Goal: Ask a question: Seek information or help from site administrators or community

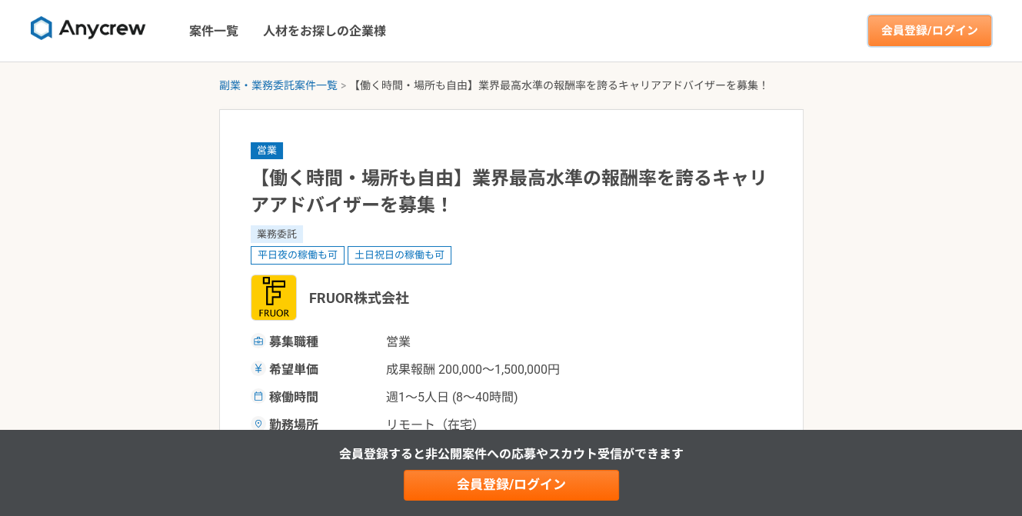
click at [938, 30] on link "会員登録/ログイン" at bounding box center [929, 30] width 123 height 31
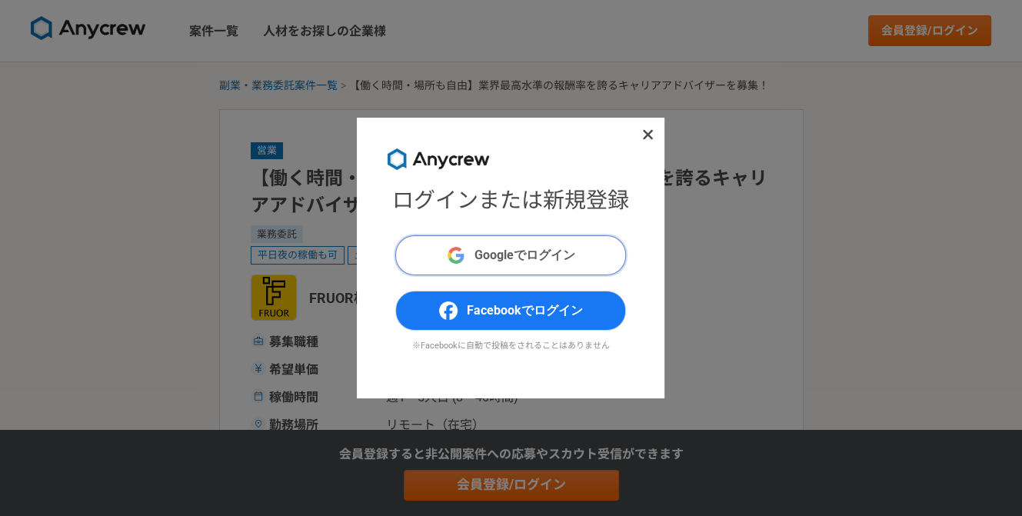
click at [520, 259] on span "Googleでログイン" at bounding box center [525, 255] width 101 height 18
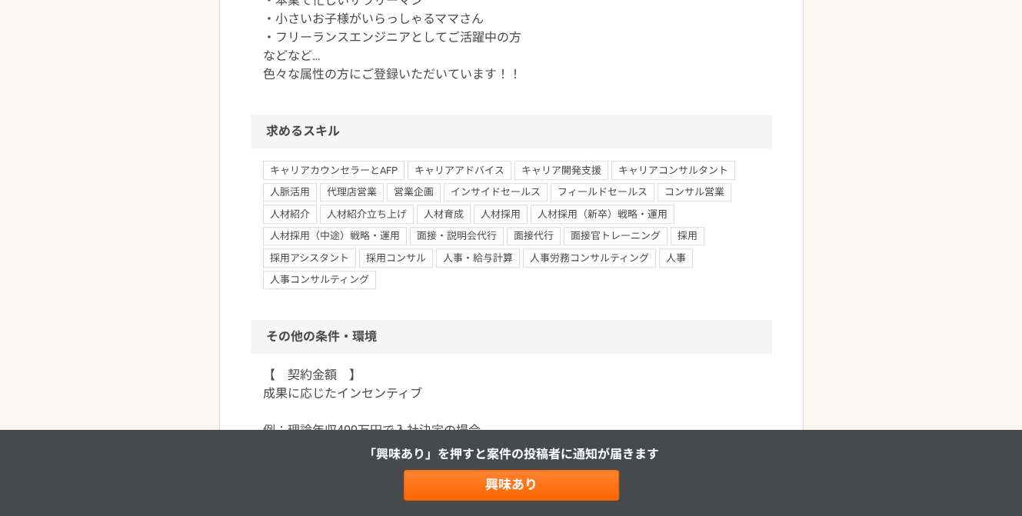
scroll to position [1261, 0]
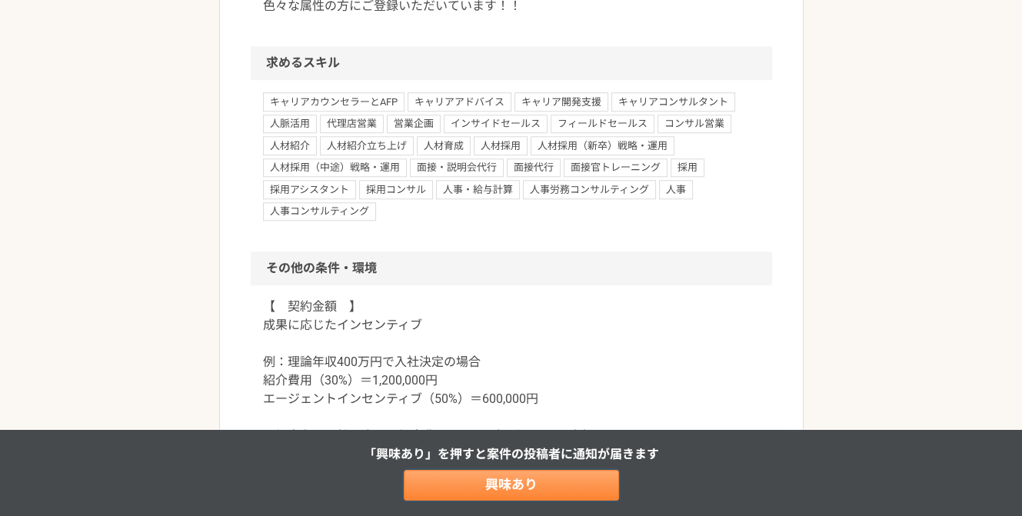
click at [501, 485] on link "興味あり" at bounding box center [511, 485] width 215 height 31
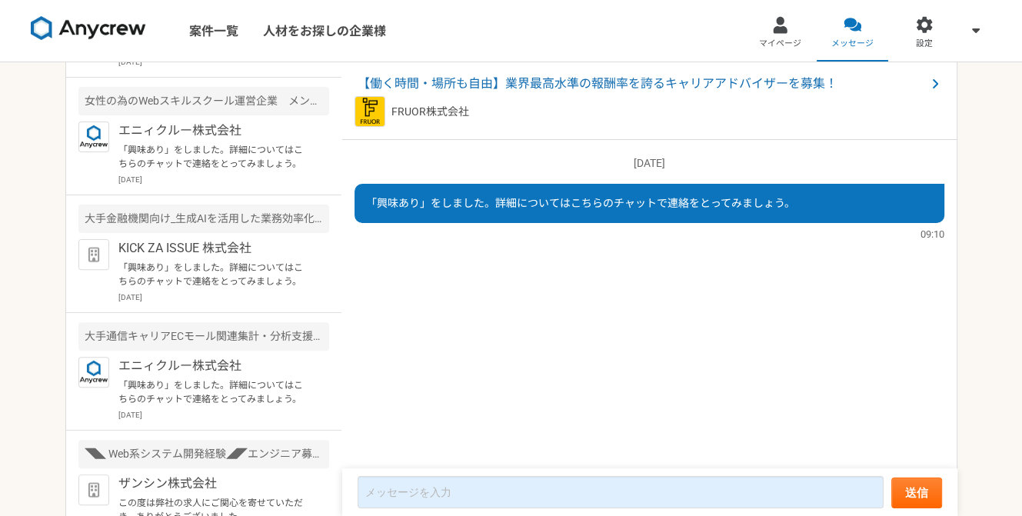
scroll to position [486, 0]
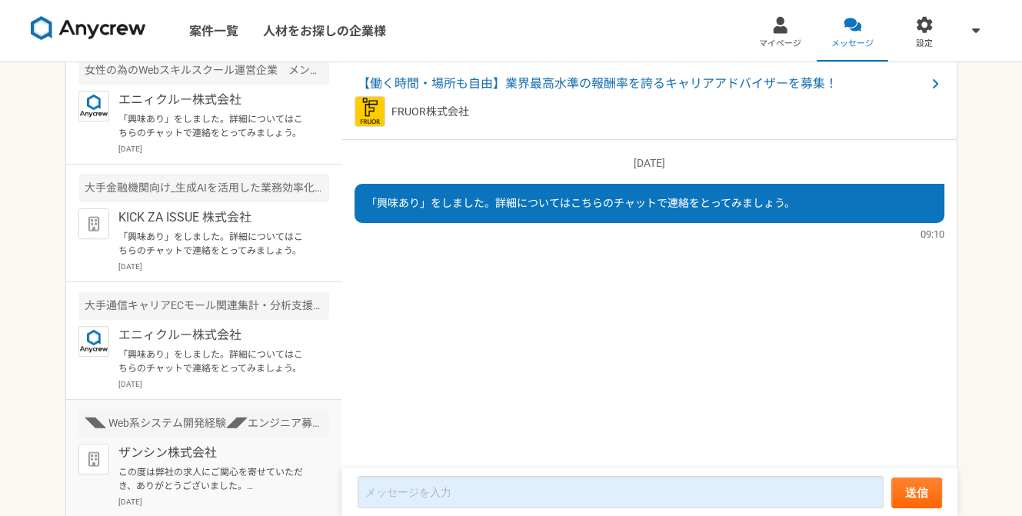
click at [195, 466] on p "この度は弊社の求人にご関心を寄せていただき、ありがとうございました。 早速ではございますが、面談前にまずはフォームのご回答をお願いしたく、ご連絡いたしました。…" at bounding box center [213, 479] width 190 height 28
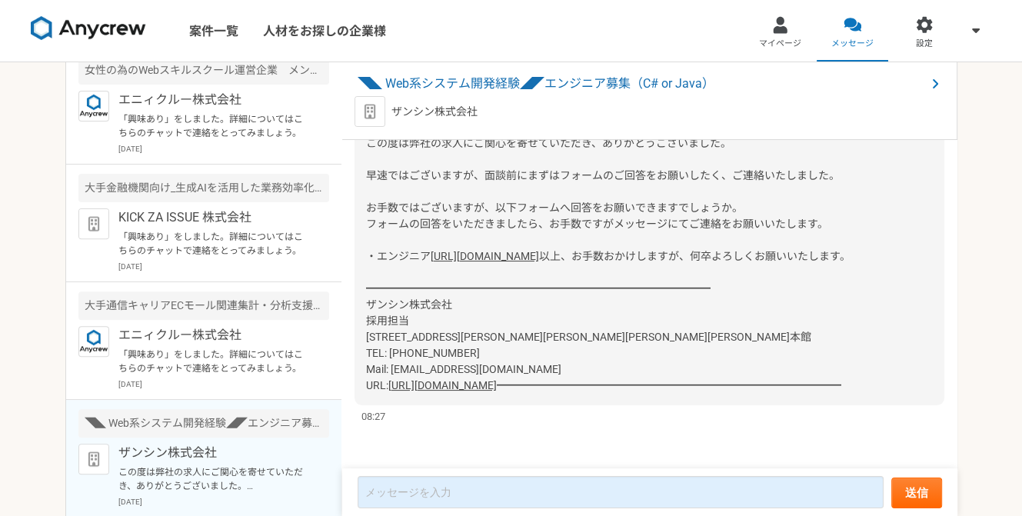
scroll to position [247, 0]
click at [235, 341] on p "エニィクルー株式会社" at bounding box center [213, 335] width 190 height 18
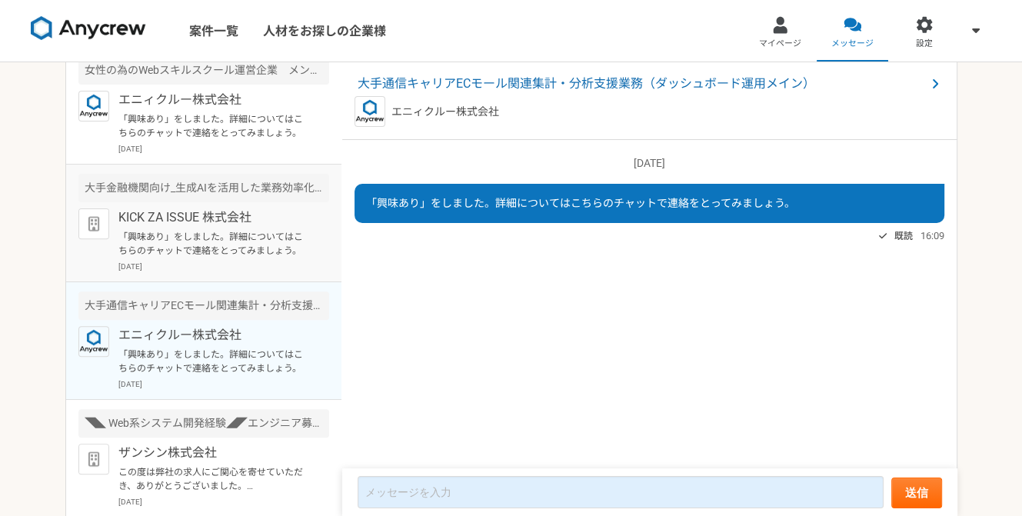
click at [200, 236] on p "「興味あり」をしました。詳細についてはこちらのチャットで連絡をとってみましょう。" at bounding box center [213, 244] width 190 height 28
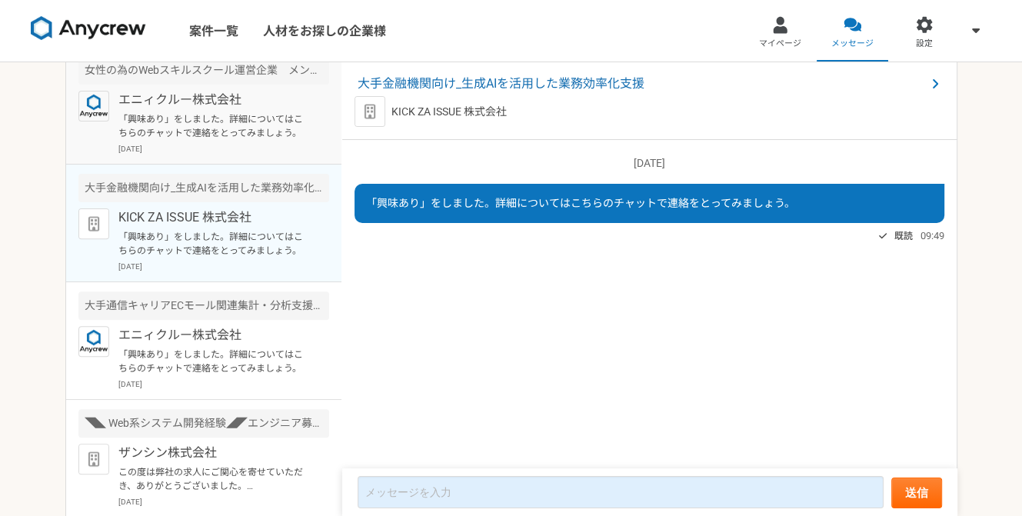
click at [248, 112] on p "「興味あり」をしました。詳細についてはこちらのチャットで連絡をとってみましょう。" at bounding box center [213, 126] width 190 height 28
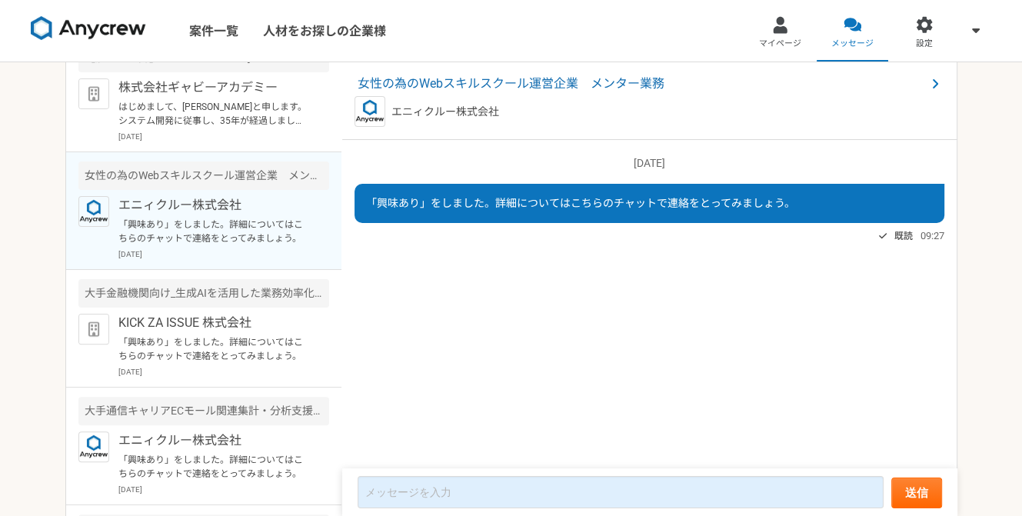
scroll to position [209, 0]
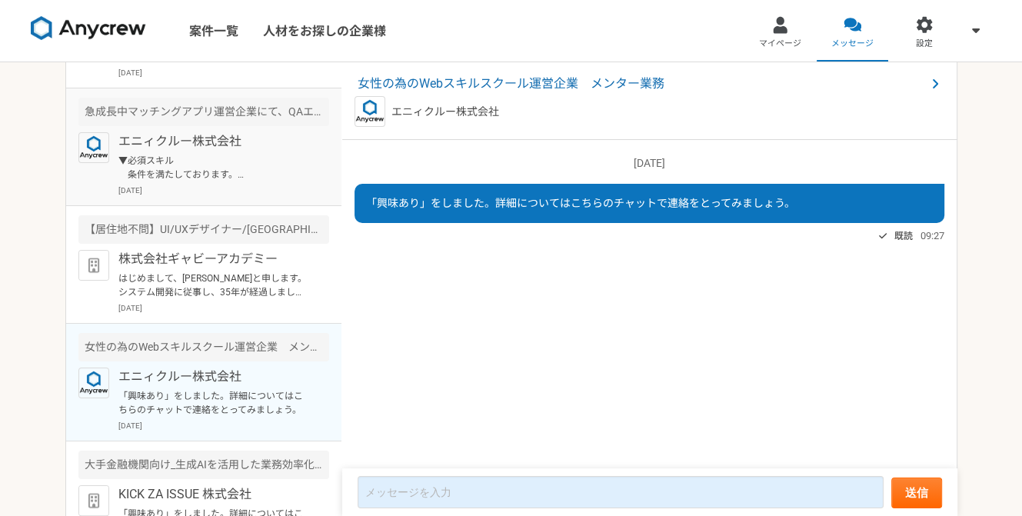
click at [225, 182] on div "エニィクルー株式会社 ▼必須スキル 条件を満たしております。 ▼歓迎スキル テストフロー改善や検知システムの構築経験とテスト自動化の経験（Selenium, …" at bounding box center [223, 164] width 211 height 64
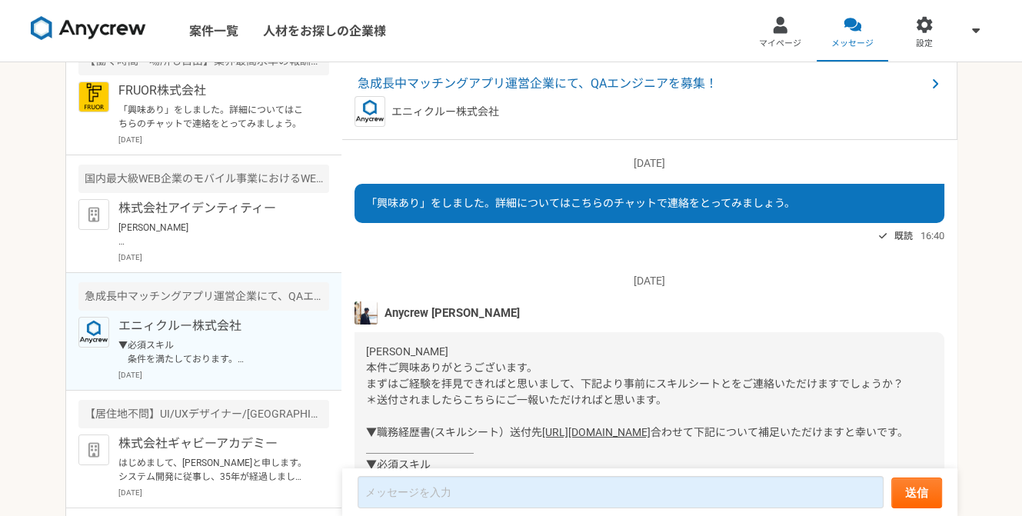
scroll to position [3, 0]
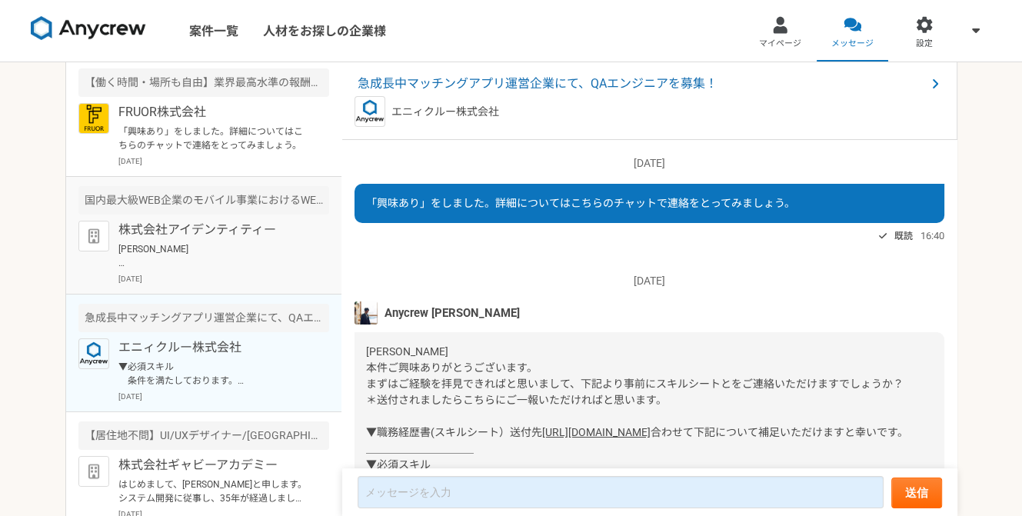
click at [199, 225] on p "株式会社アイデンティティー" at bounding box center [213, 230] width 190 height 18
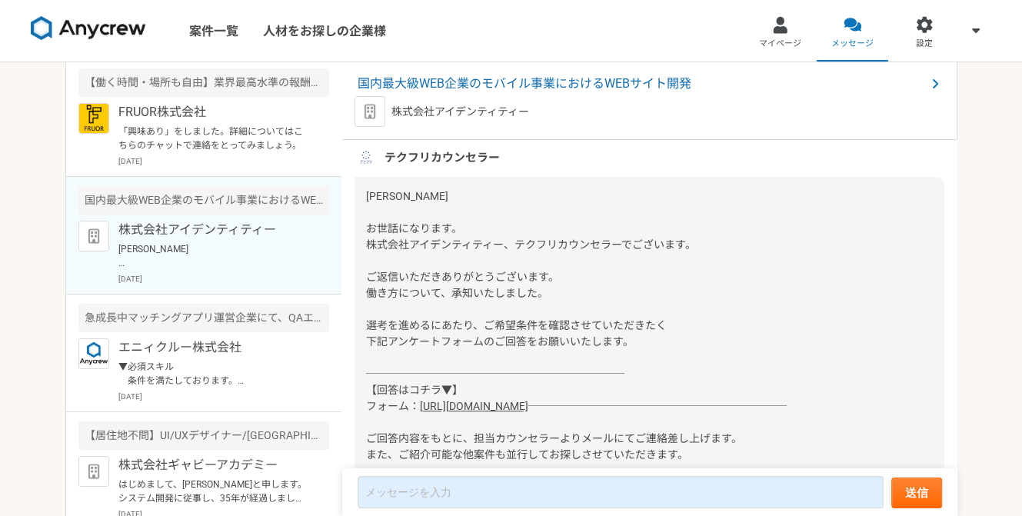
scroll to position [444, 0]
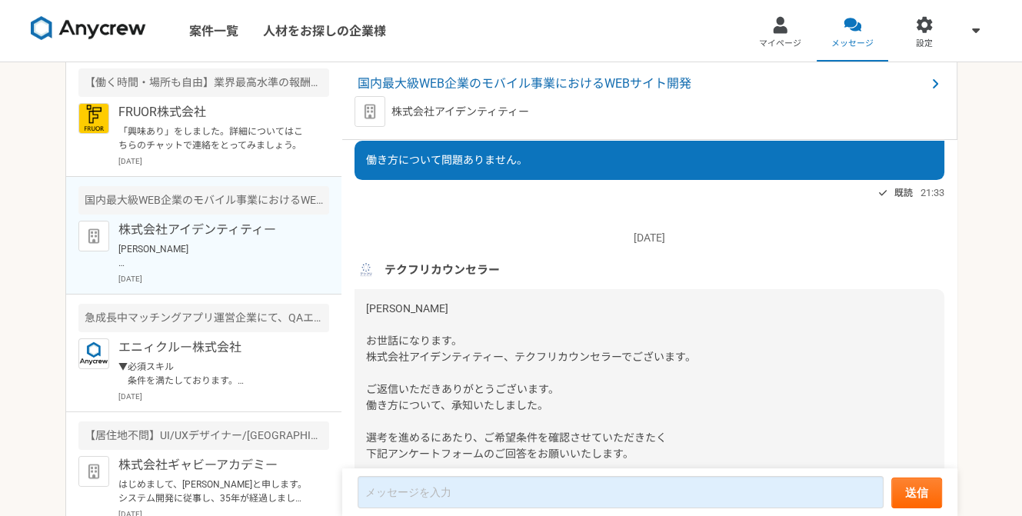
drag, startPoint x: 957, startPoint y: 329, endPoint x: 955, endPoint y: 318, distance: 11.6
click at [955, 318] on div "[DATE] 「興味あり」をしました。詳細についてはこちらのチャットで連絡をとってみましょう。 既読 20:37 テクフリカウンセラー [PERSON_NAM…" at bounding box center [649, 305] width 615 height 330
click at [195, 116] on p "FRUOR株式会社" at bounding box center [213, 112] width 190 height 18
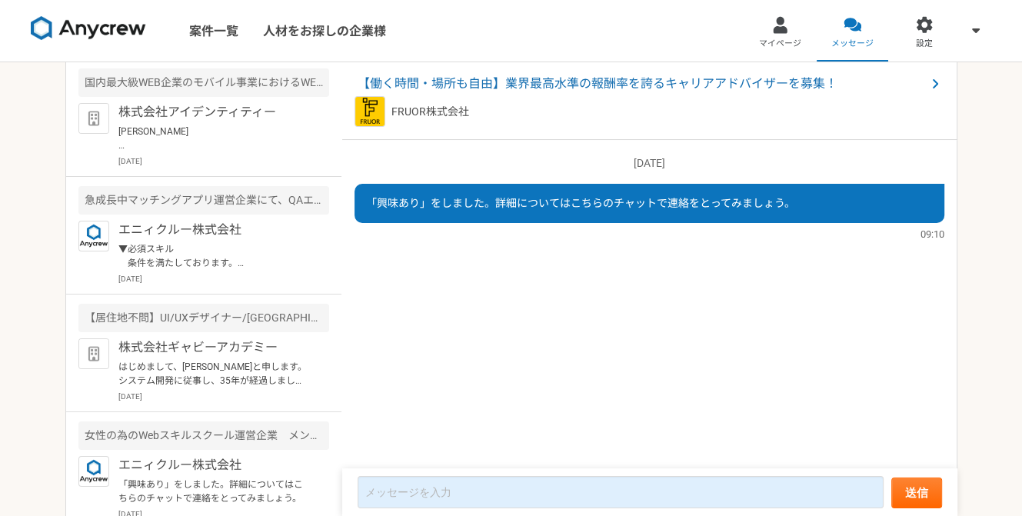
scroll to position [122, 0]
click at [217, 337] on p "株式会社ギャビーアカデミー" at bounding box center [213, 346] width 190 height 18
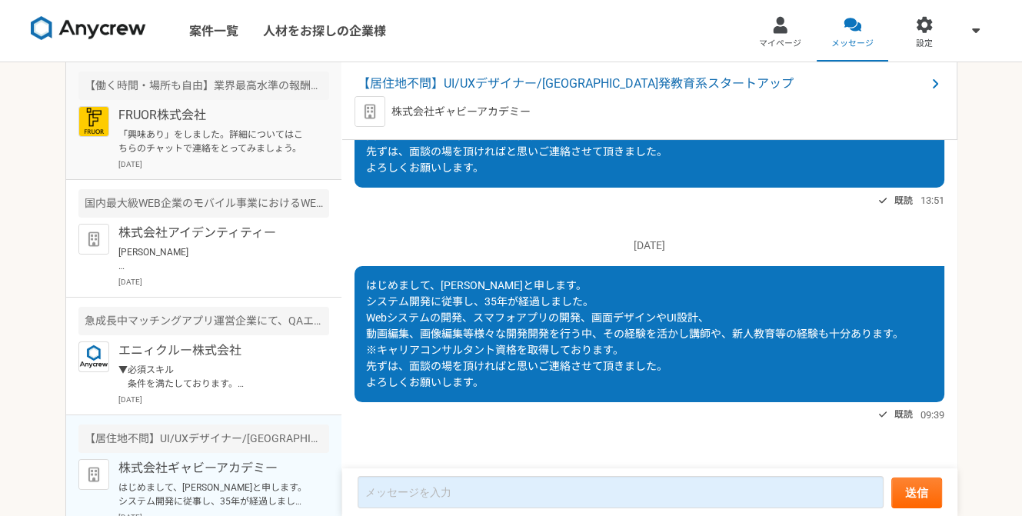
click at [219, 142] on p "「興味あり」をしました。詳細についてはこちらのチャットで連絡をとってみましょう。" at bounding box center [213, 142] width 190 height 28
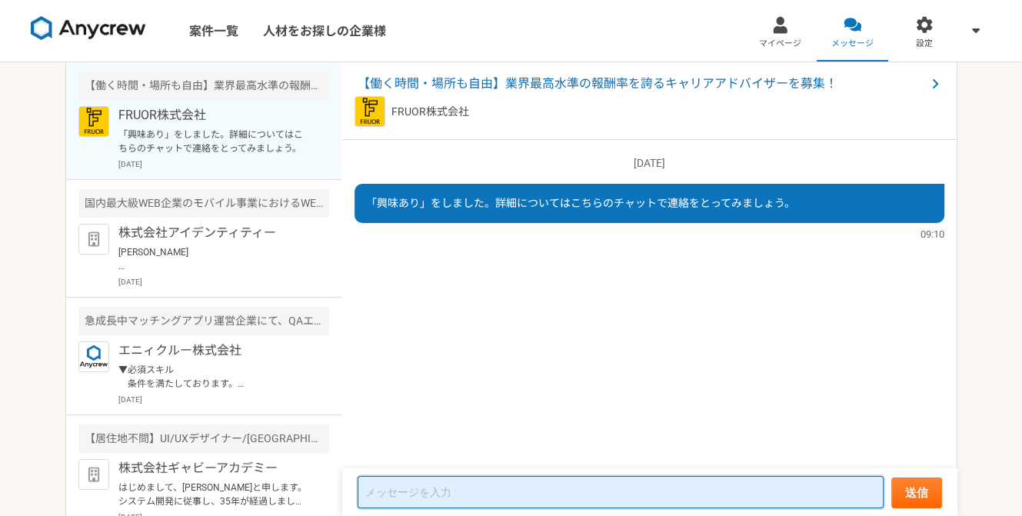
click at [440, 495] on textarea at bounding box center [621, 492] width 526 height 32
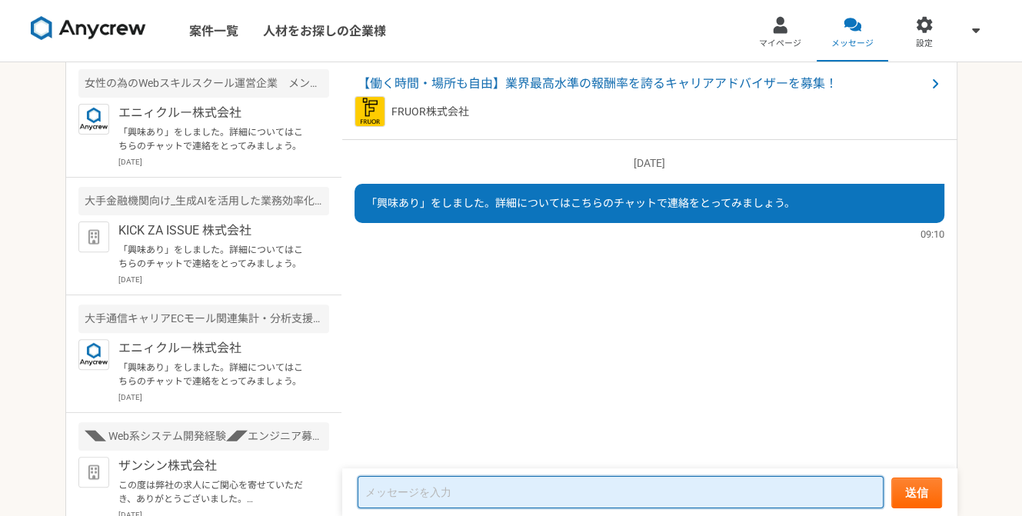
scroll to position [486, 0]
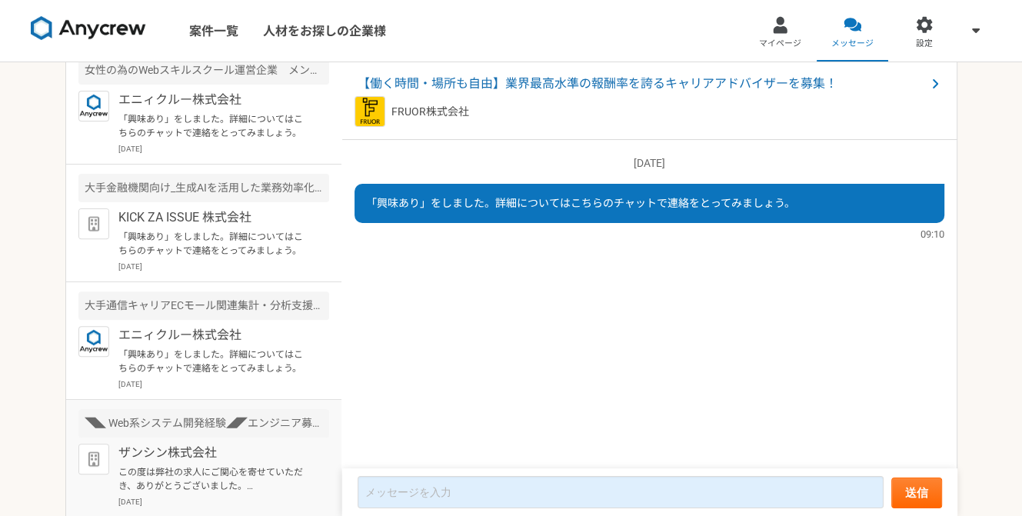
click at [239, 467] on p "この度は弊社の求人にご関心を寄せていただき、ありがとうございました。 早速ではございますが、面談前にまずはフォームのご回答をお願いしたく、ご連絡いたしました。…" at bounding box center [213, 479] width 190 height 28
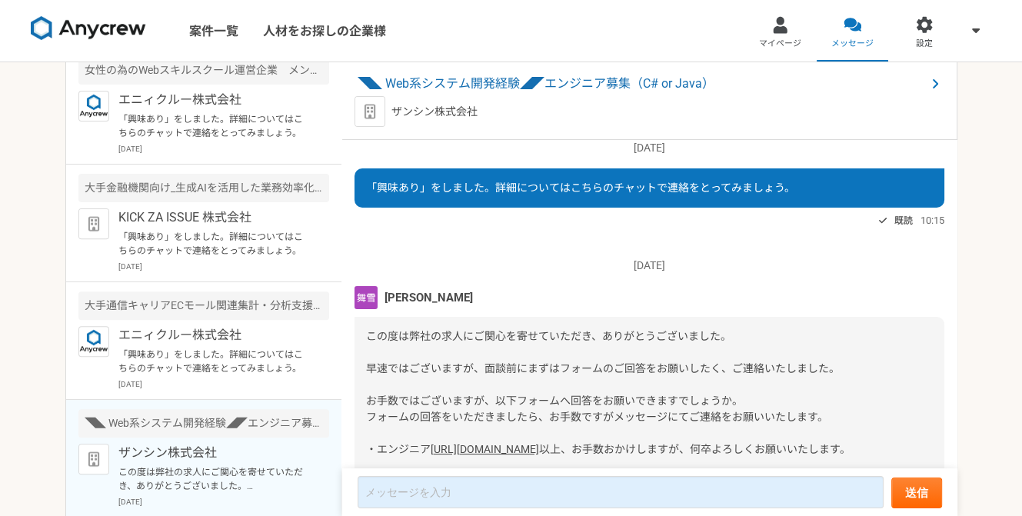
scroll to position [65, 0]
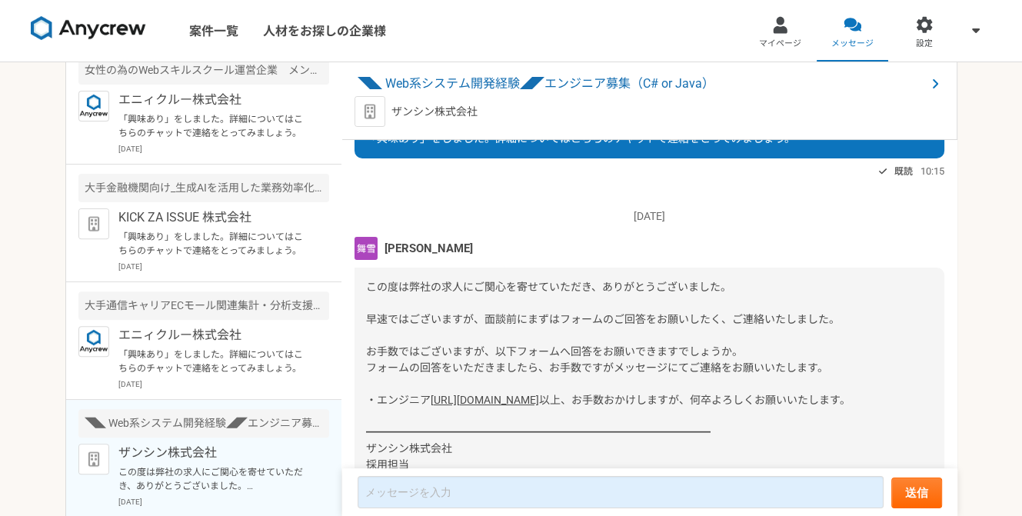
click at [487, 406] on link "[URL][DOMAIN_NAME]" at bounding box center [485, 400] width 108 height 12
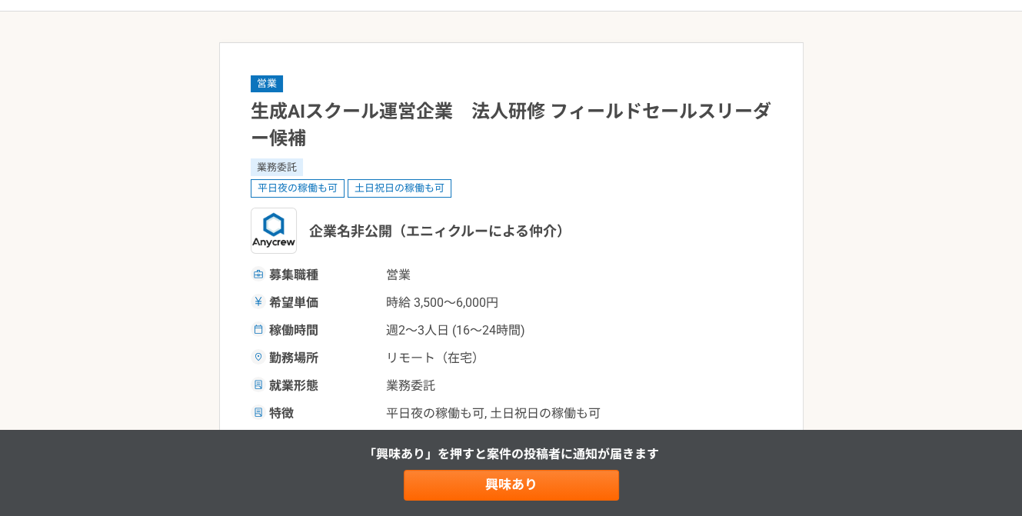
scroll to position [77, 0]
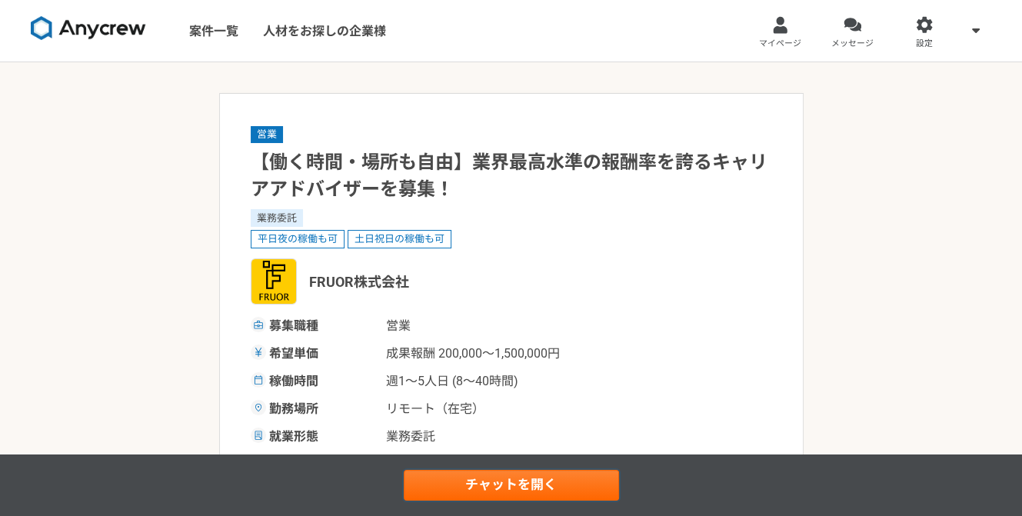
click at [505, 482] on link "チャットを開く" at bounding box center [511, 485] width 215 height 31
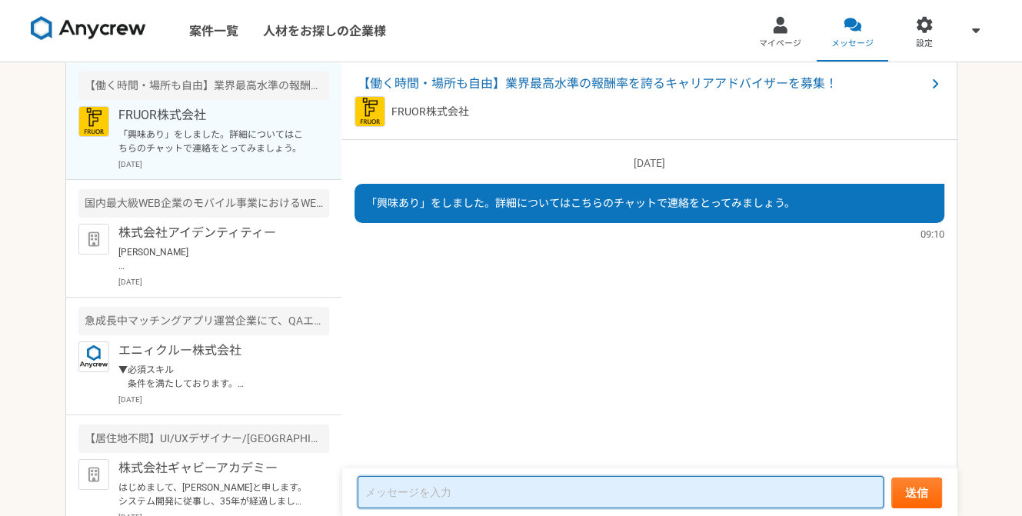
click at [498, 485] on textarea at bounding box center [621, 492] width 526 height 32
type textarea "k"
type textarea "か"
type textarea "仕"
type textarea "1"
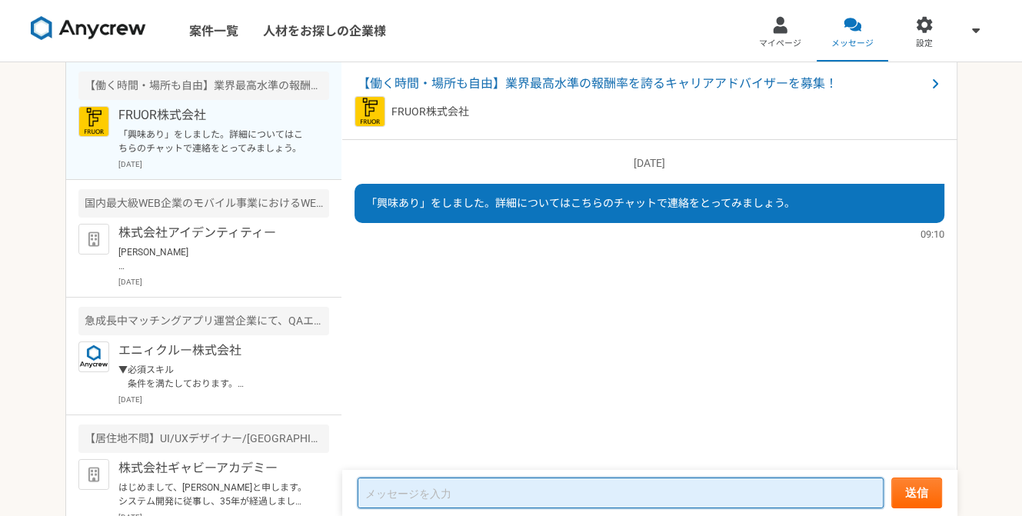
type textarea "１"
type textarea "一度仕事内容（詳細）を伺いたいです。"
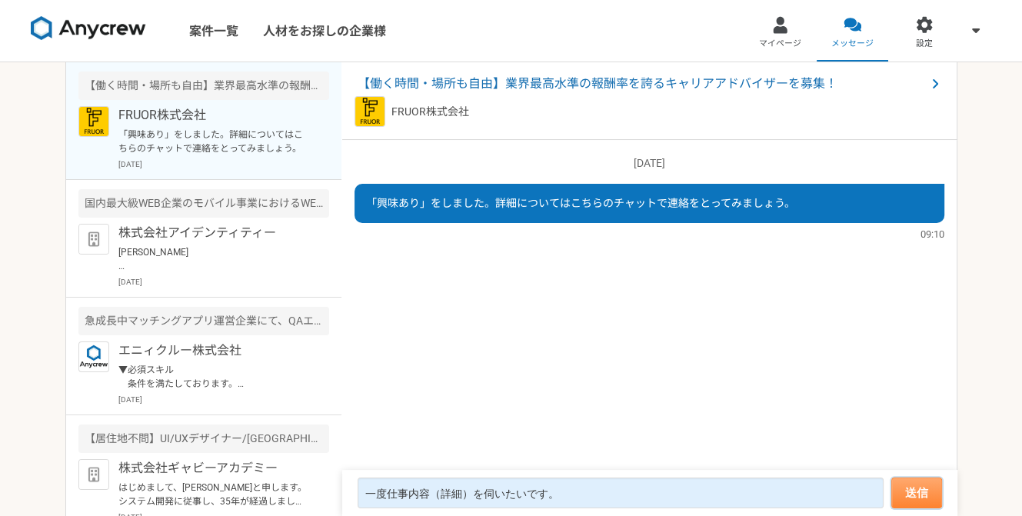
click at [917, 490] on button "送信" at bounding box center [916, 493] width 51 height 31
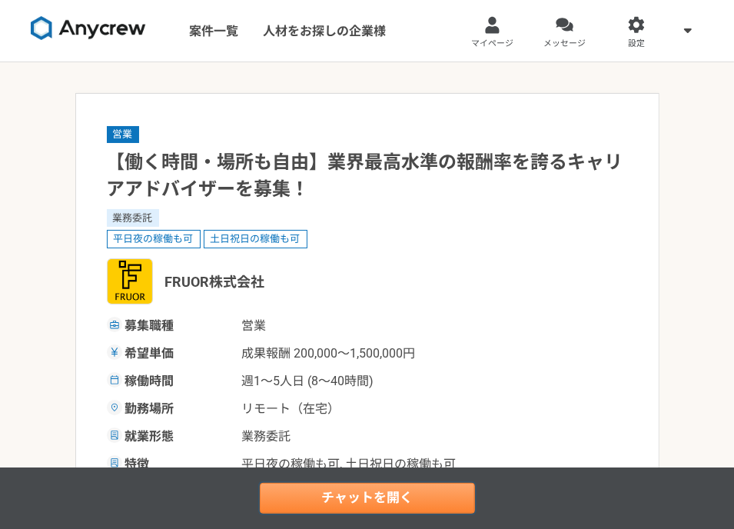
click at [376, 495] on link "チャットを開く" at bounding box center [367, 498] width 215 height 31
